Goal: Information Seeking & Learning: Learn about a topic

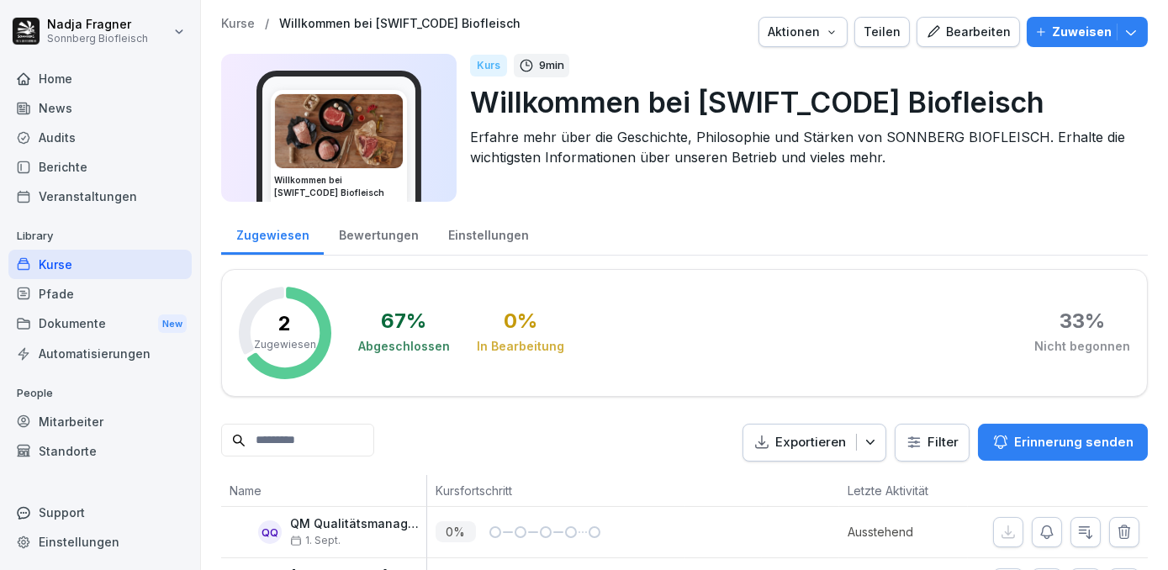
click at [83, 265] on div "Kurse" at bounding box center [99, 264] width 183 height 29
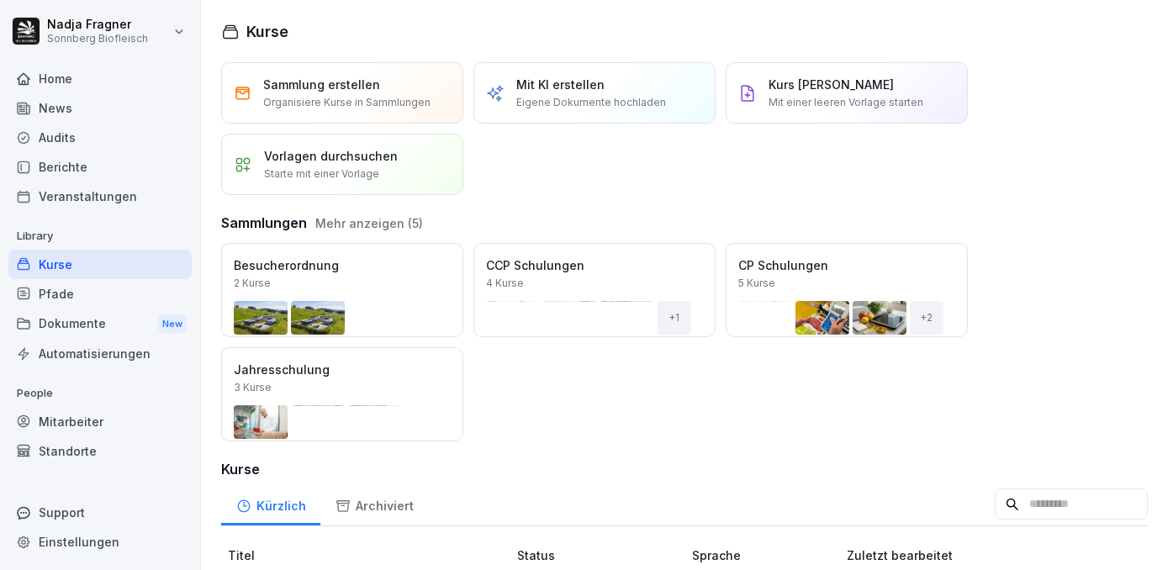
scroll to position [229, 0]
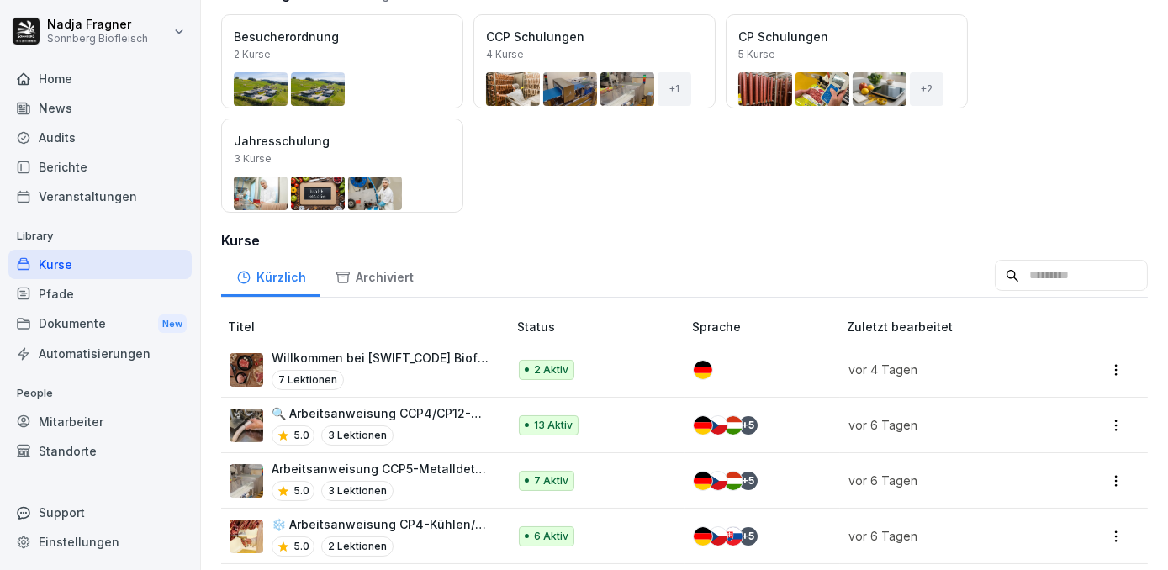
click at [440, 356] on p "Willkommen bei [SWIFT_CODE] Biofleisch" at bounding box center [381, 358] width 219 height 18
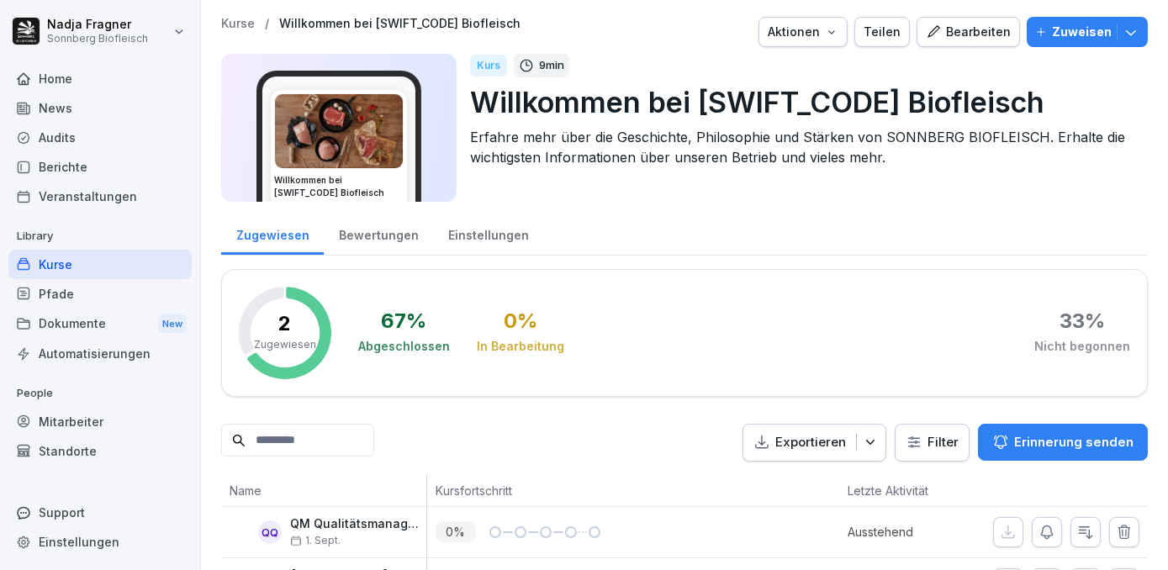
click at [116, 83] on div "Home" at bounding box center [99, 78] width 183 height 29
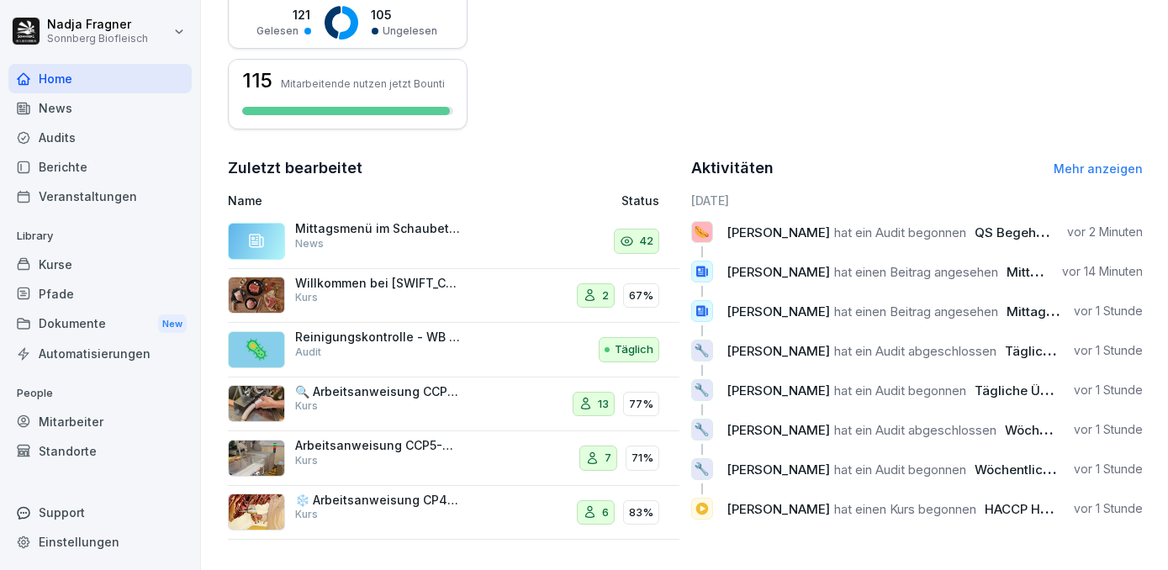
scroll to position [466, 0]
click at [1090, 161] on link "Mehr anzeigen" at bounding box center [1097, 168] width 89 height 14
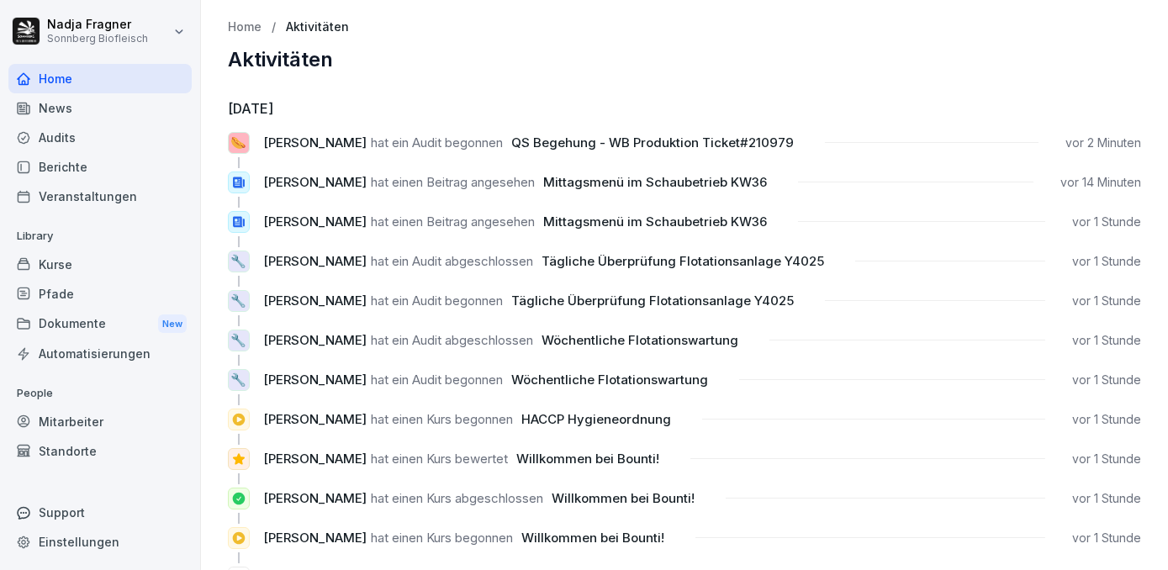
click at [93, 266] on div "Kurse" at bounding box center [99, 264] width 183 height 29
